Goal: Information Seeking & Learning: Learn about a topic

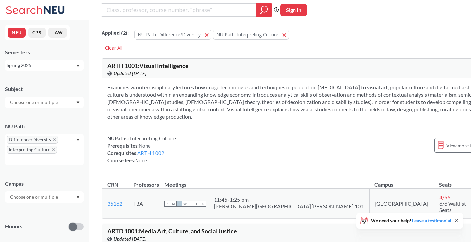
click at [46, 156] on div "Difference/Diversity Interpreting Culture" at bounding box center [44, 149] width 79 height 31
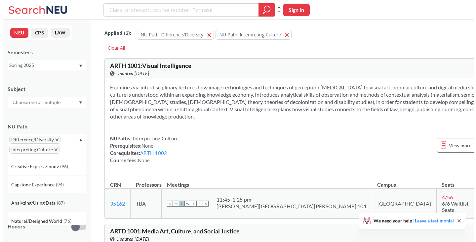
scroll to position [27, 0]
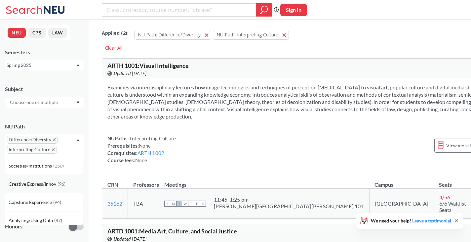
click at [45, 181] on span "Creative Express/Innov" at bounding box center [33, 183] width 49 height 7
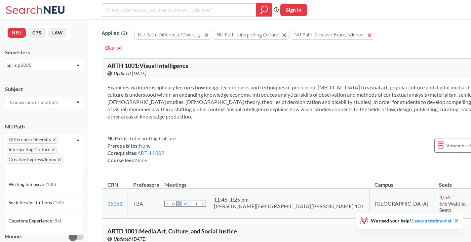
click at [53, 150] on icon "X to remove pill" at bounding box center [53, 149] width 3 height 3
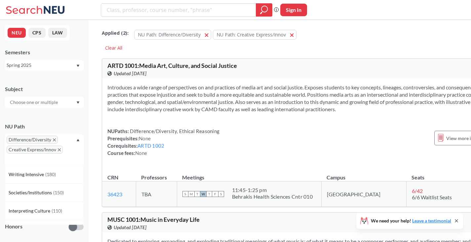
click at [53, 142] on span "Difference/Diversity" at bounding box center [32, 140] width 51 height 8
click at [53, 140] on icon "X to remove pill" at bounding box center [54, 139] width 3 height 3
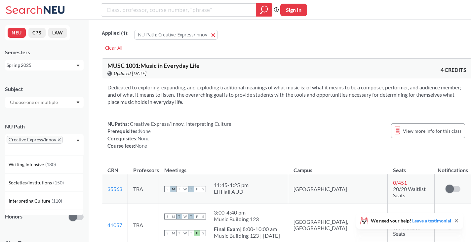
click at [38, 146] on div "Creative Express/Innov" at bounding box center [44, 144] width 79 height 21
click at [36, 150] on div "Creative Express/Innov" at bounding box center [44, 144] width 79 height 21
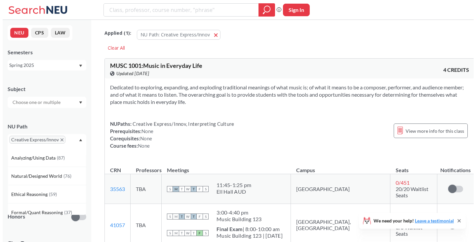
scroll to position [102, 0]
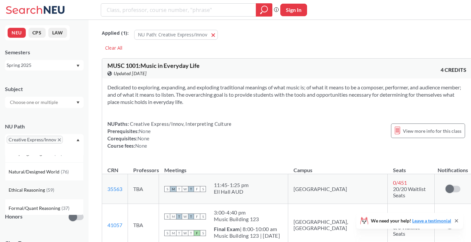
click at [42, 186] on span "Ethical Reasoning" at bounding box center [28, 189] width 38 height 7
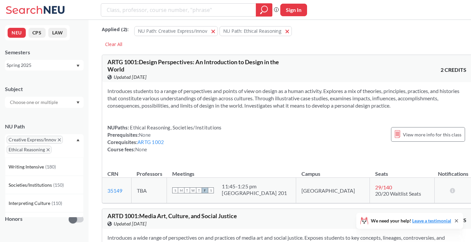
scroll to position [4, 0]
click at [250, 105] on section "Introduces students to a range of perspectives and points of view on design as …" at bounding box center [286, 98] width 359 height 22
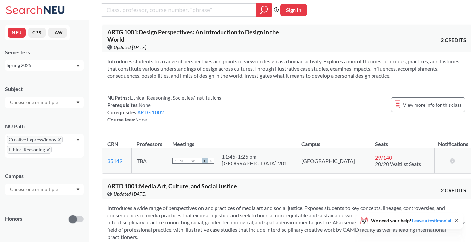
scroll to position [34, 0]
click at [47, 190] on input "text" at bounding box center [35, 189] width 56 height 8
click at [57, 201] on span "( 142 )" at bounding box center [62, 204] width 11 height 6
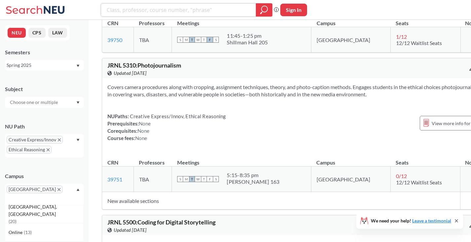
scroll to position [26850, 0]
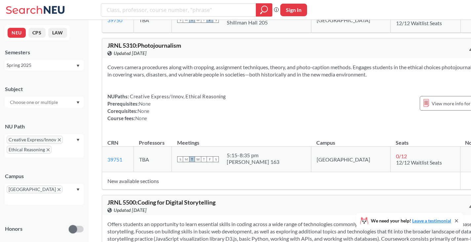
click at [221, 0] on div "Phrase search guarantees the exact search appears in the results. Ex. If you wa…" at bounding box center [235, 10] width 471 height 20
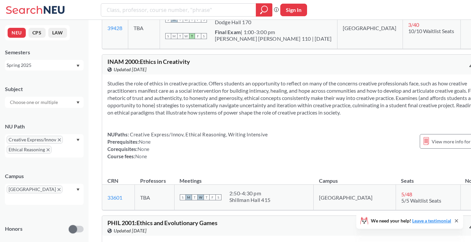
scroll to position [11156, 0]
click at [164, 7] on input "search" at bounding box center [178, 9] width 145 height 11
type input "PHTH 4202"
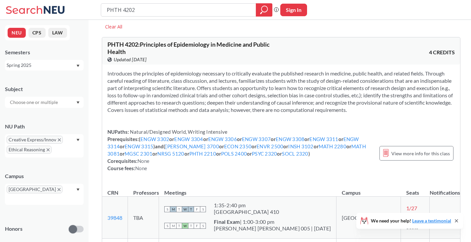
scroll to position [21, 0]
click at [257, 146] on link "ENVR 2500" at bounding box center [270, 146] width 27 height 6
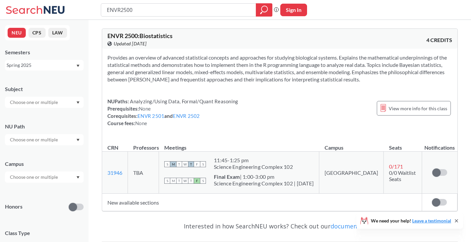
type input "PHTH 4202"
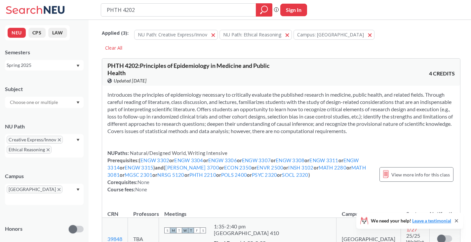
scroll to position [21, 0]
